Goal: Transaction & Acquisition: Obtain resource

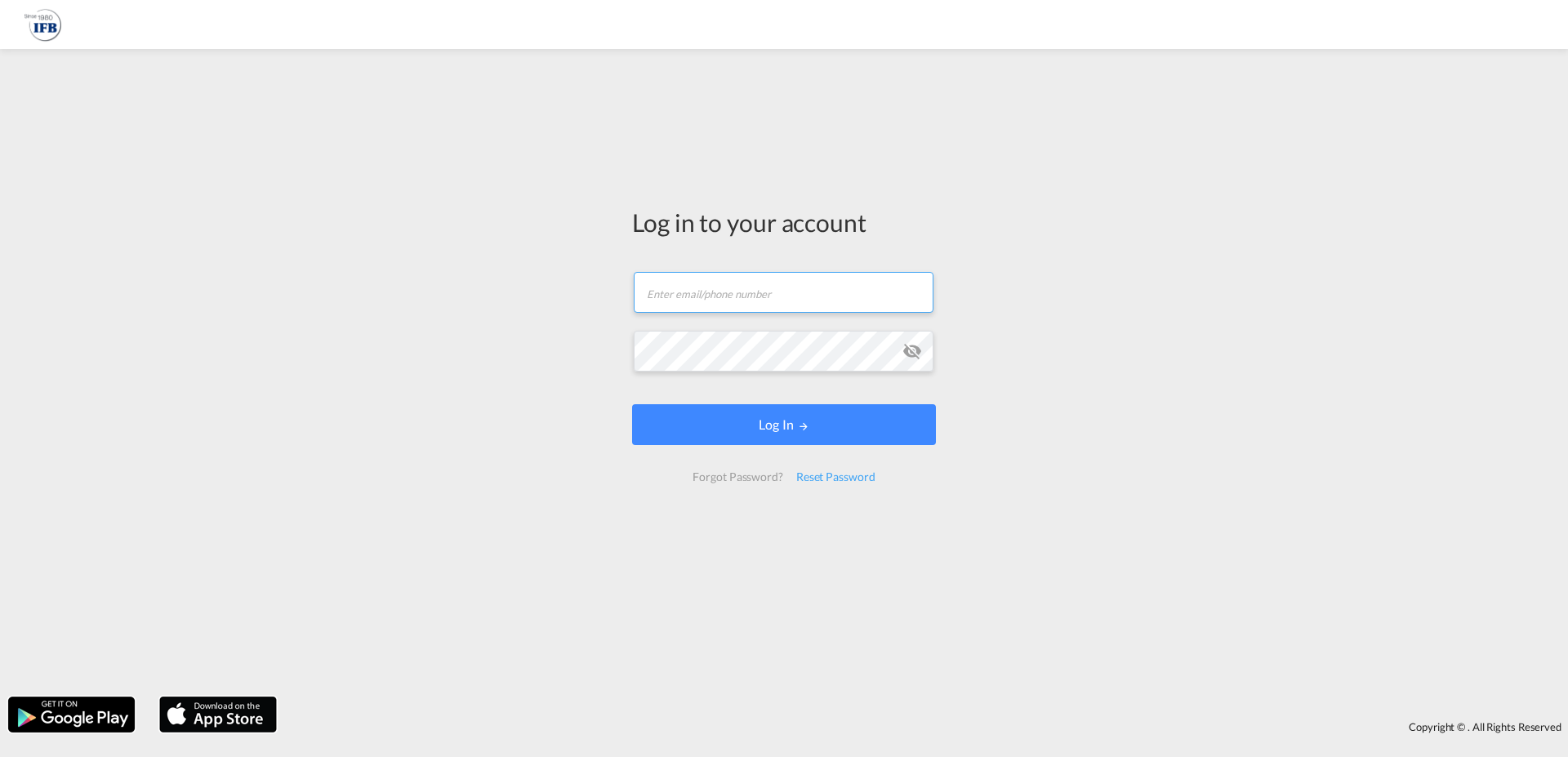
click at [716, 297] on input "text" at bounding box center [784, 292] width 300 height 41
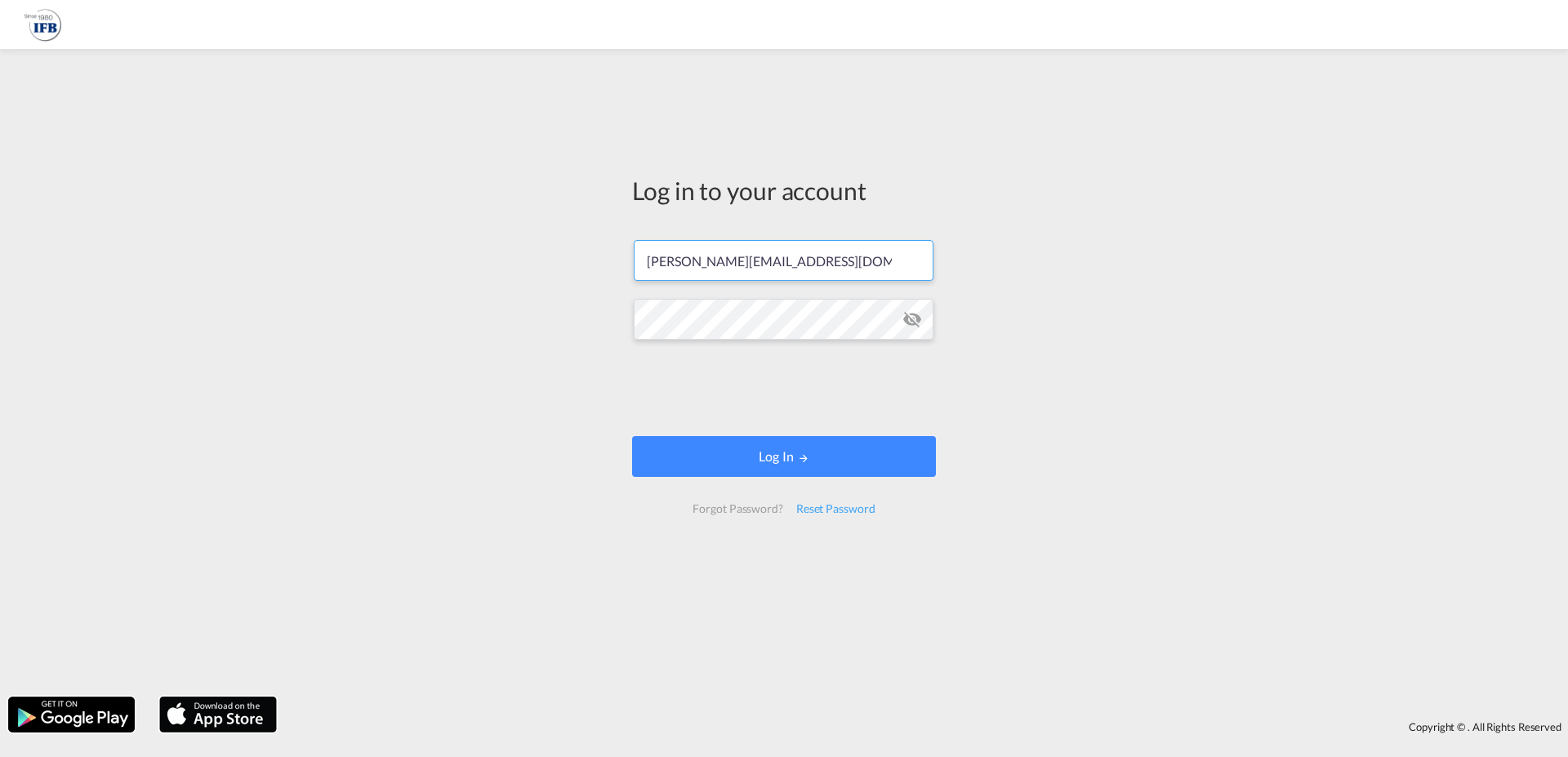
type input "[PERSON_NAME][EMAIL_ADDRESS][DOMAIN_NAME]"
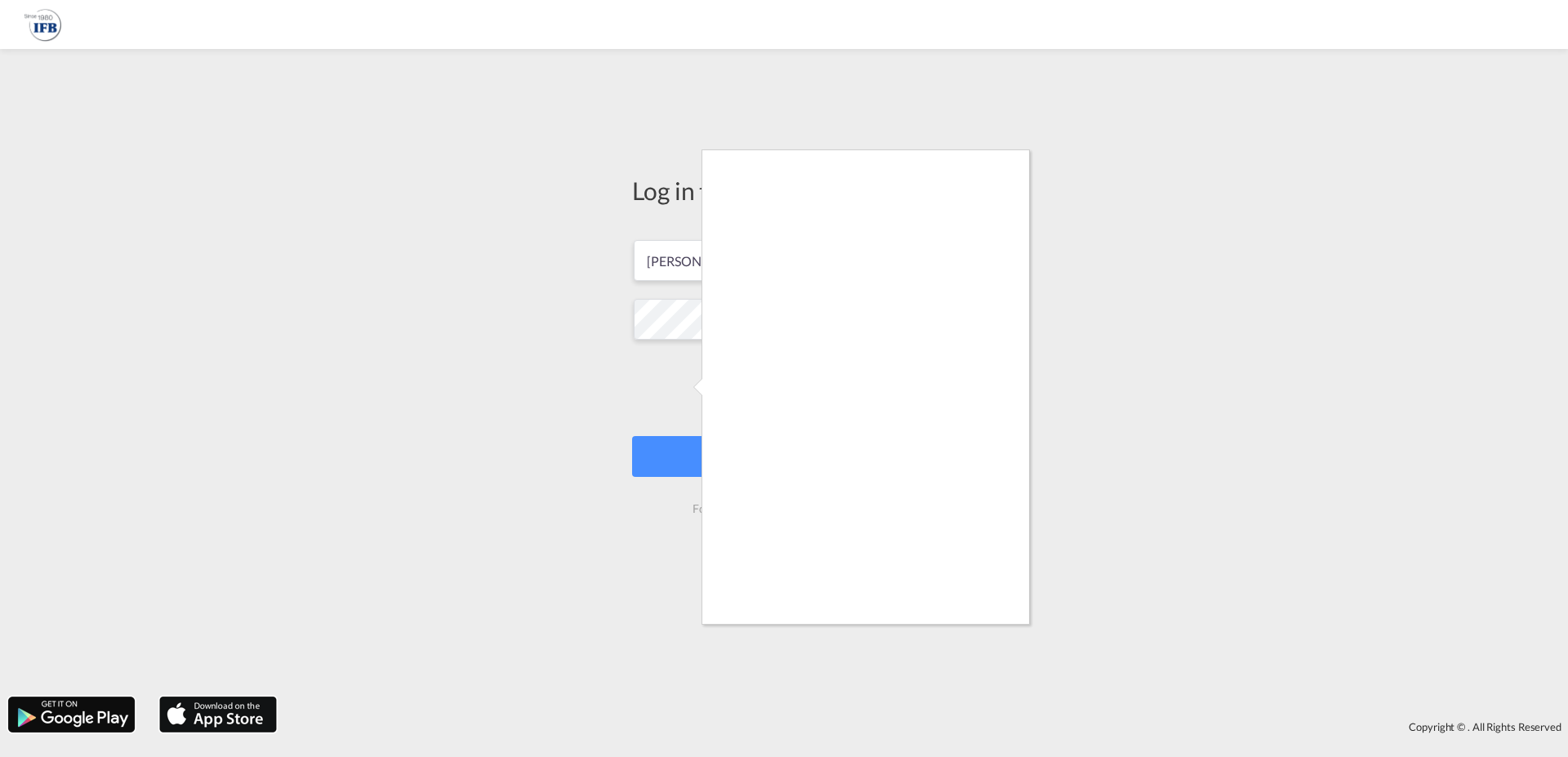
click at [515, 340] on div at bounding box center [784, 378] width 1568 height 757
click at [680, 403] on div at bounding box center [784, 378] width 1568 height 757
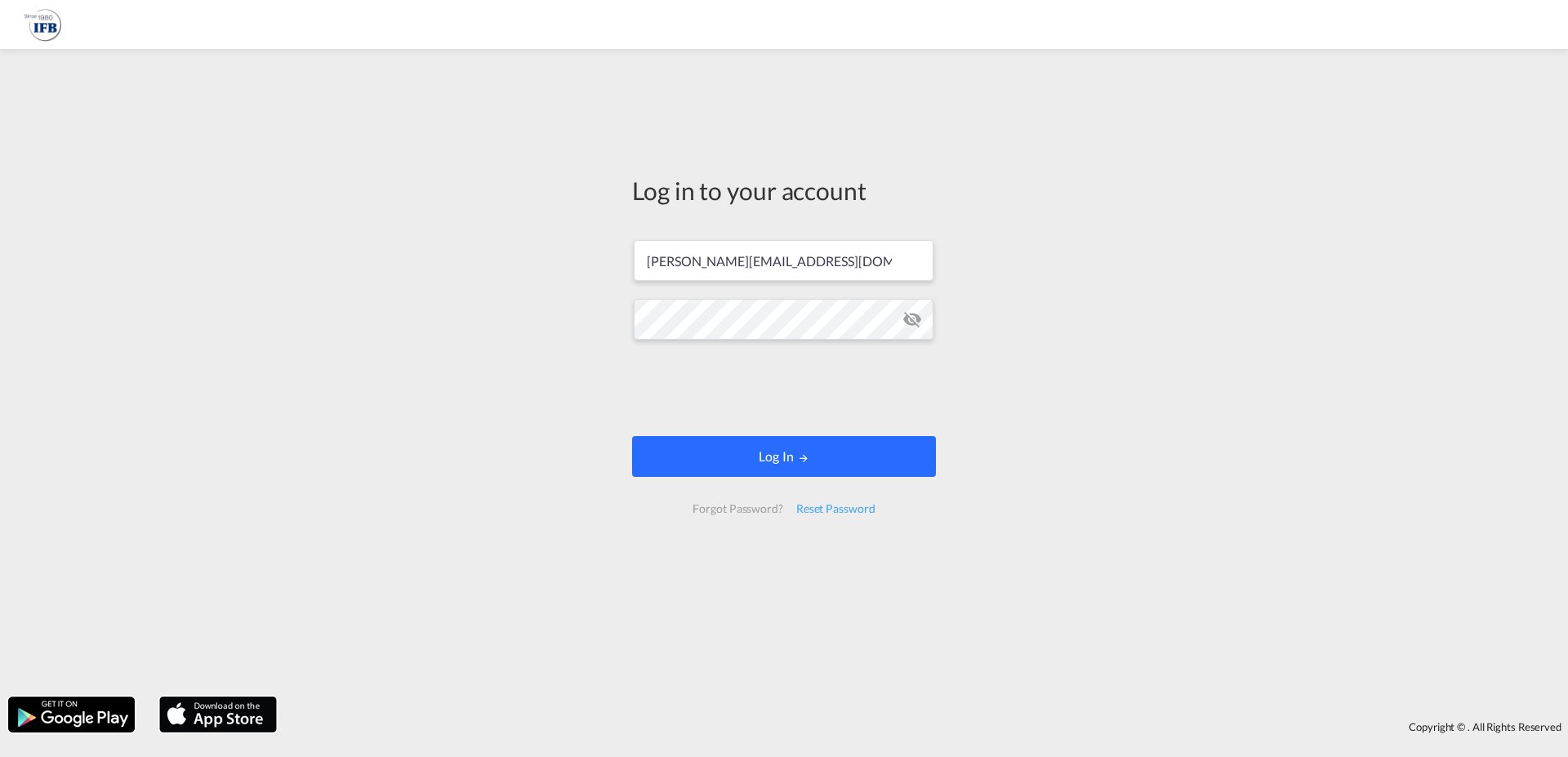
click at [759, 459] on button "Log In" at bounding box center [784, 456] width 304 height 41
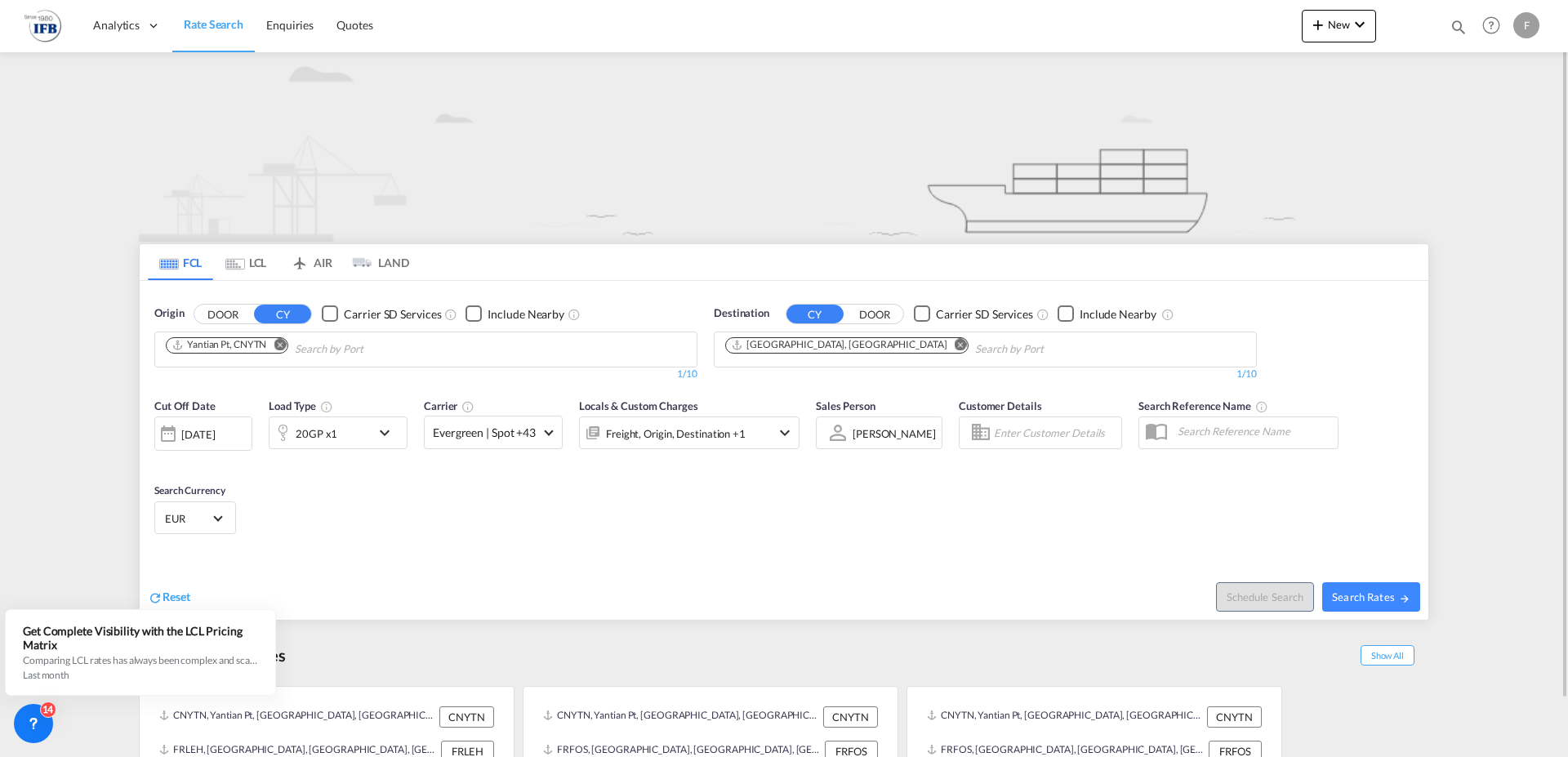
click at [283, 343] on md-icon "Remove" at bounding box center [280, 344] width 12 height 12
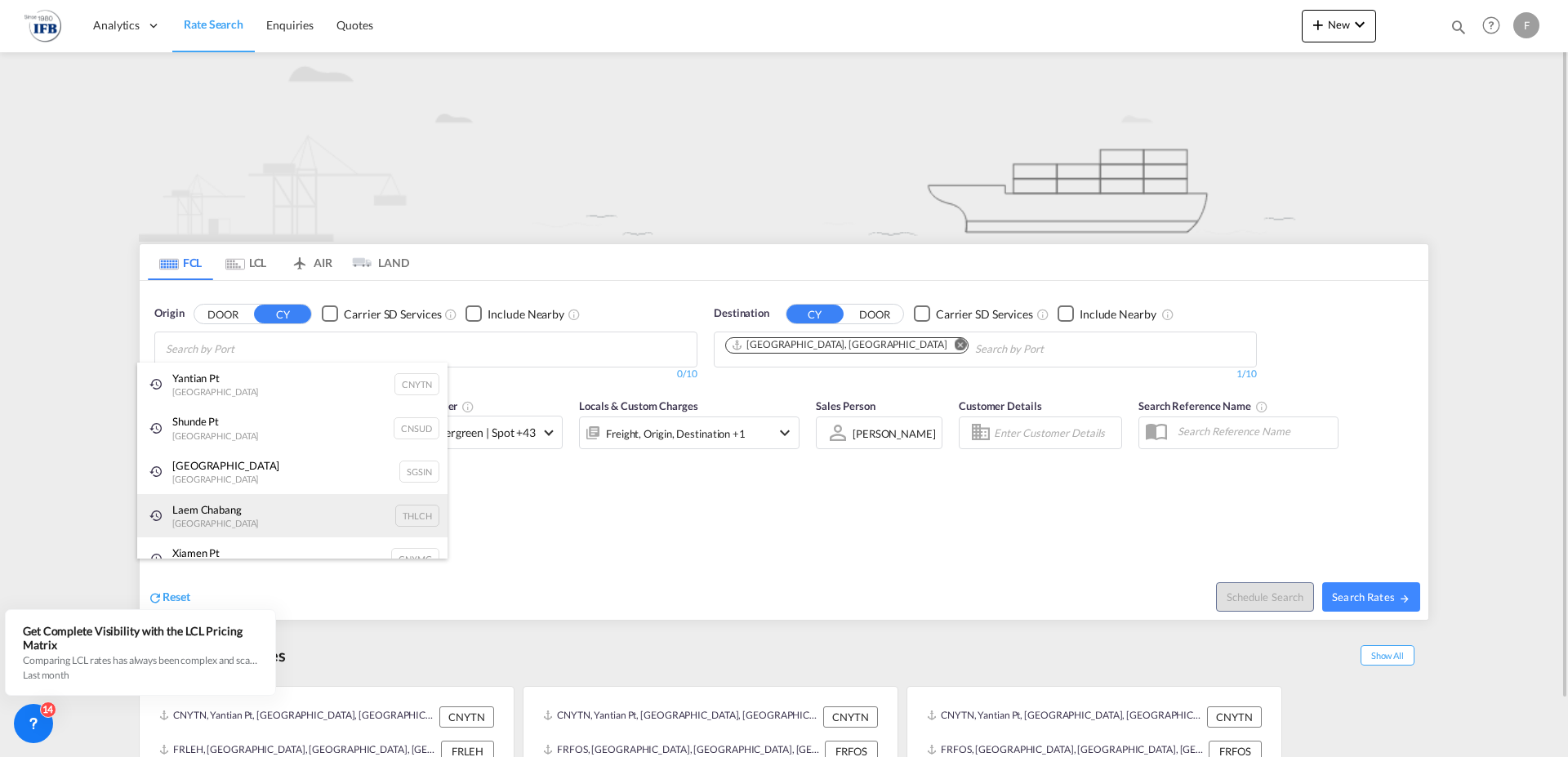
click at [230, 509] on div "Laem Chabang Thailand THLCH" at bounding box center [292, 516] width 310 height 44
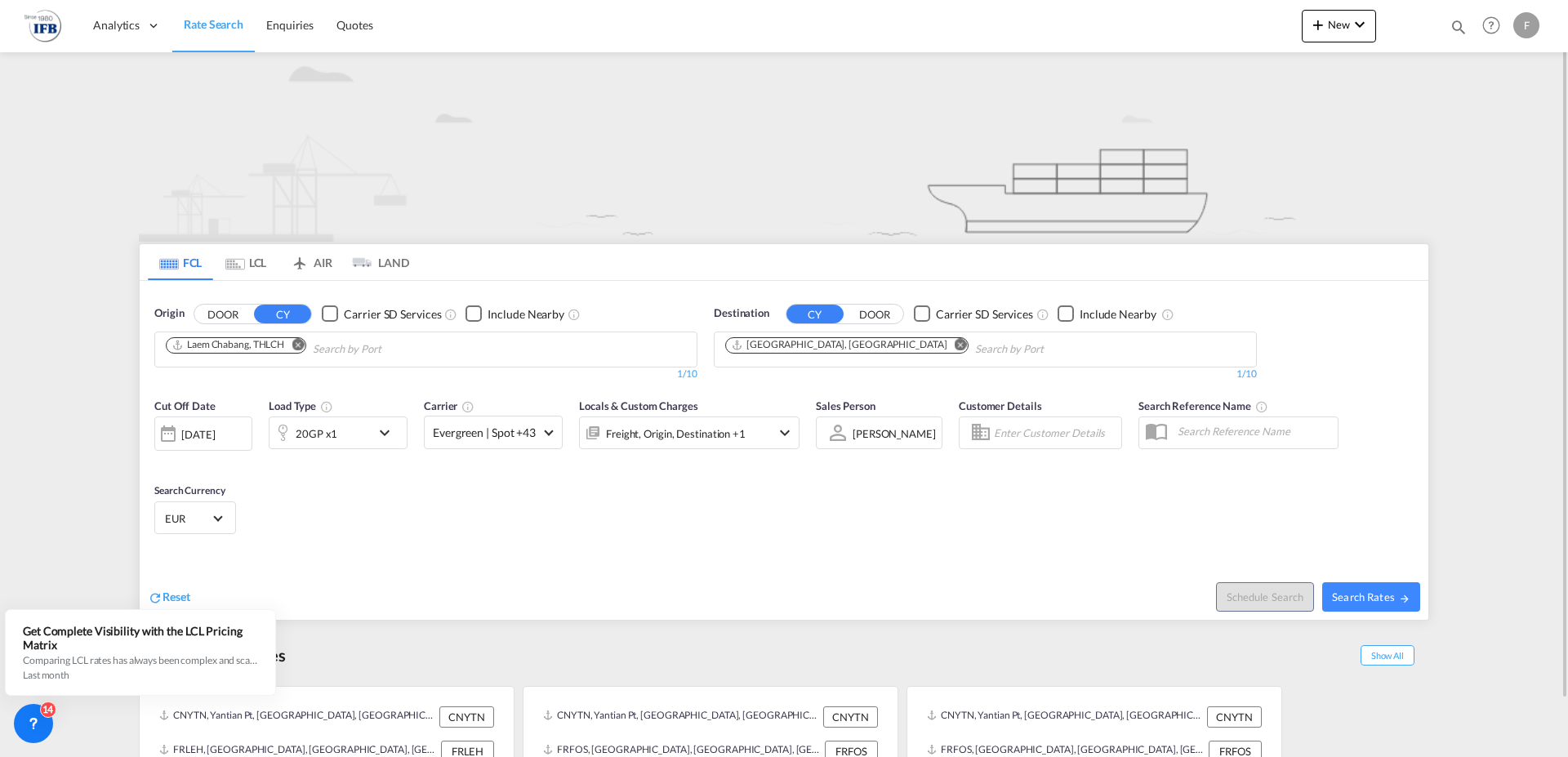
click at [384, 430] on md-icon "icon-chevron-down" at bounding box center [388, 432] width 28 height 19
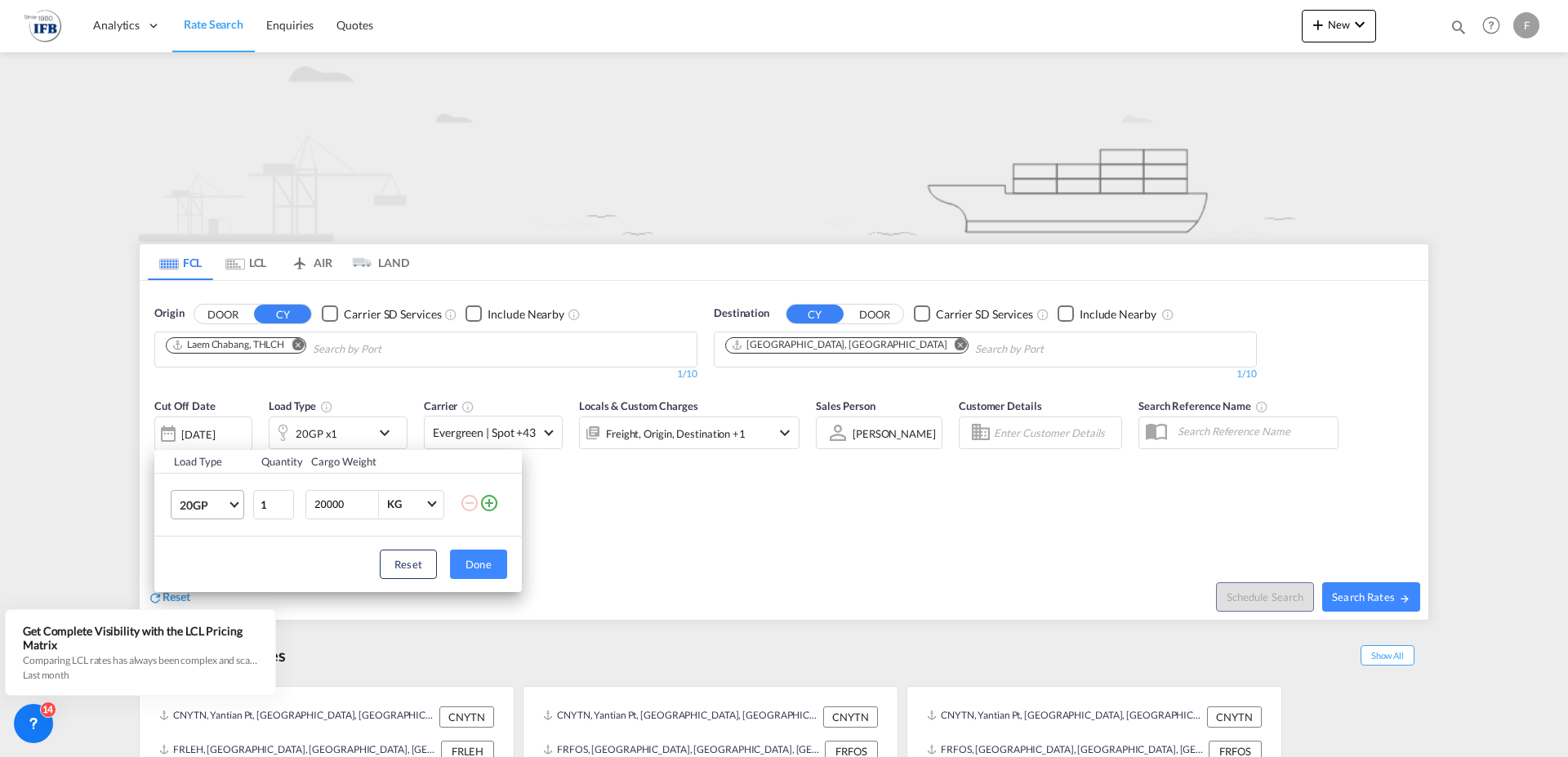
click at [239, 504] on md-select-value "20GP" at bounding box center [210, 504] width 65 height 28
click at [216, 577] on md-option "40HC" at bounding box center [222, 583] width 111 height 39
click at [472, 564] on button "Done" at bounding box center [478, 564] width 58 height 30
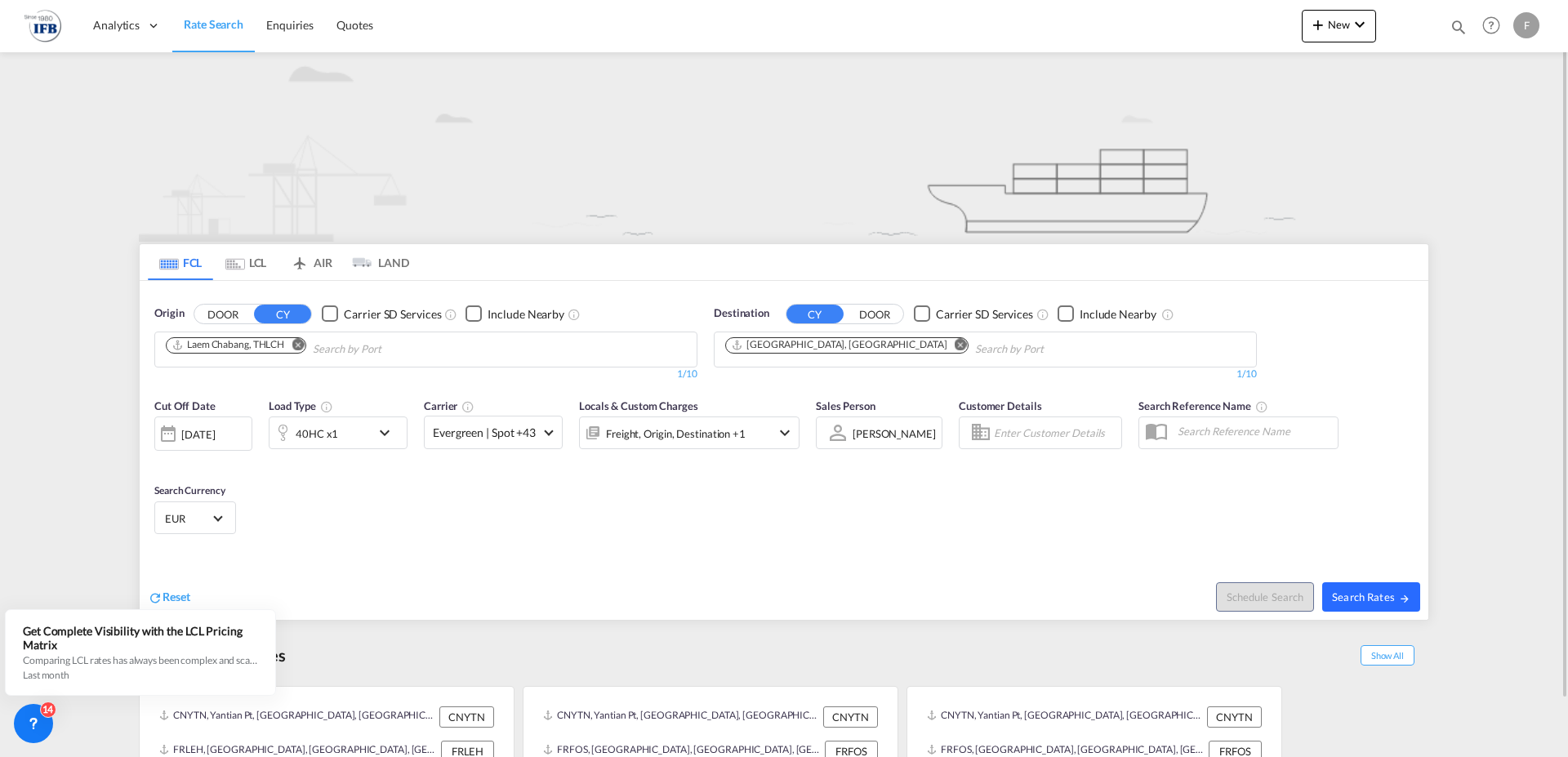
click at [1367, 597] on span "Search Rates" at bounding box center [1371, 598] width 79 height 13
type input "THLCH to FRLEH / [DATE]"
